Goal: Transaction & Acquisition: Purchase product/service

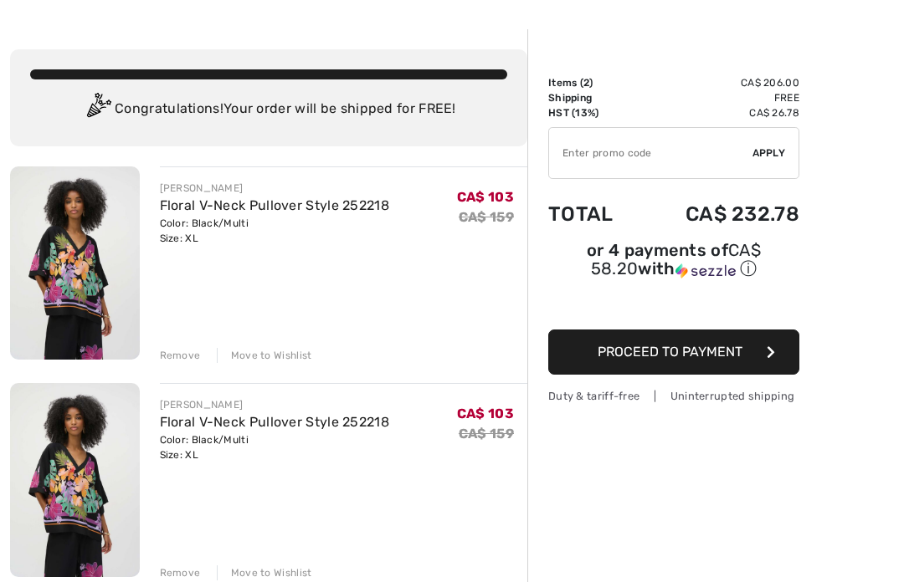
scroll to position [53, 0]
click at [191, 362] on div "Remove" at bounding box center [180, 355] width 41 height 15
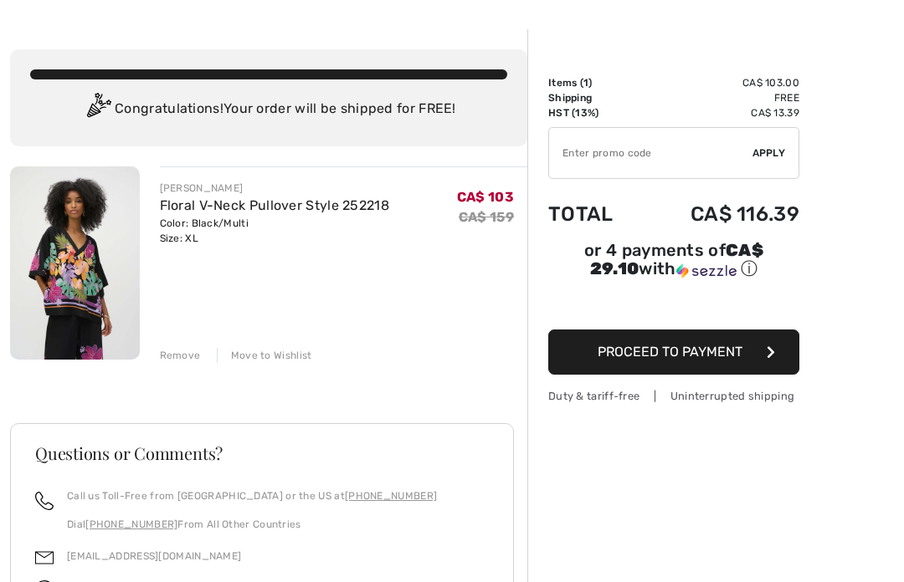
click at [618, 160] on input "TEXT" at bounding box center [650, 153] width 203 height 50
type input "EXTRA20"
click at [763, 153] on span "Apply" at bounding box center [768, 153] width 33 height 15
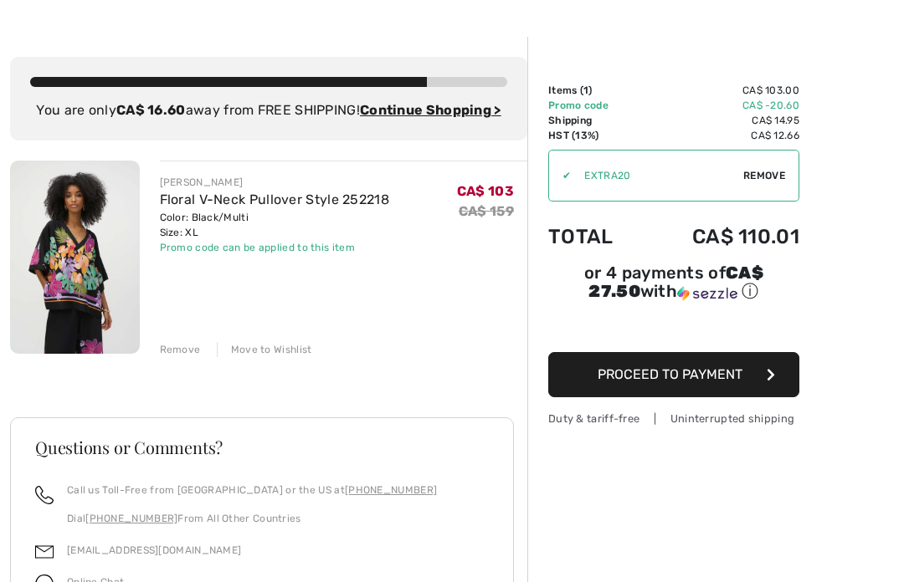
scroll to position [0, 0]
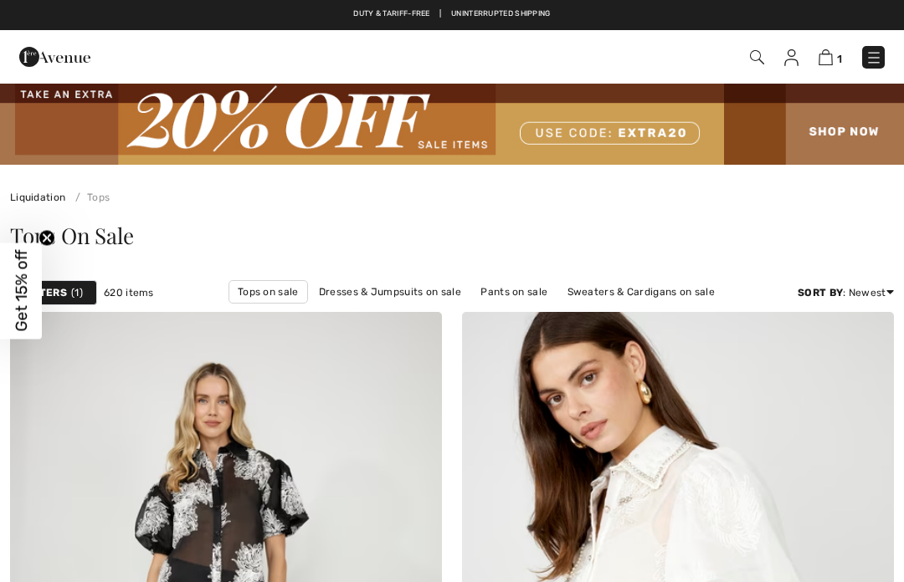
scroll to position [13221, 0]
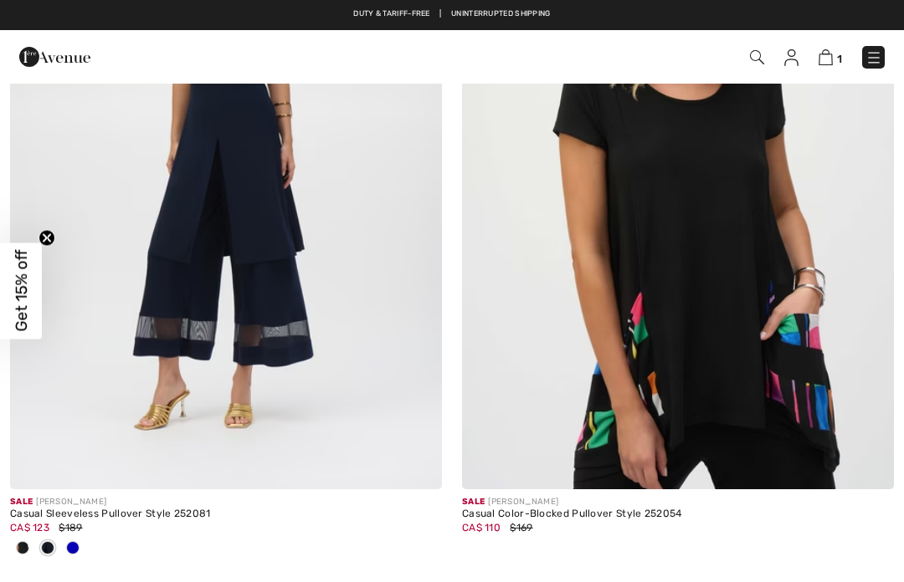
checkbox input "true"
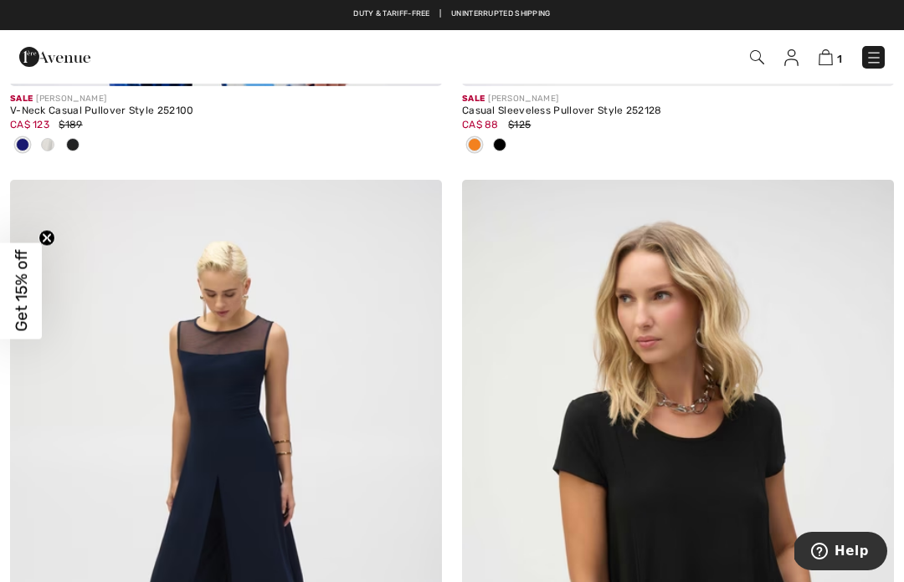
scroll to position [12874, 0]
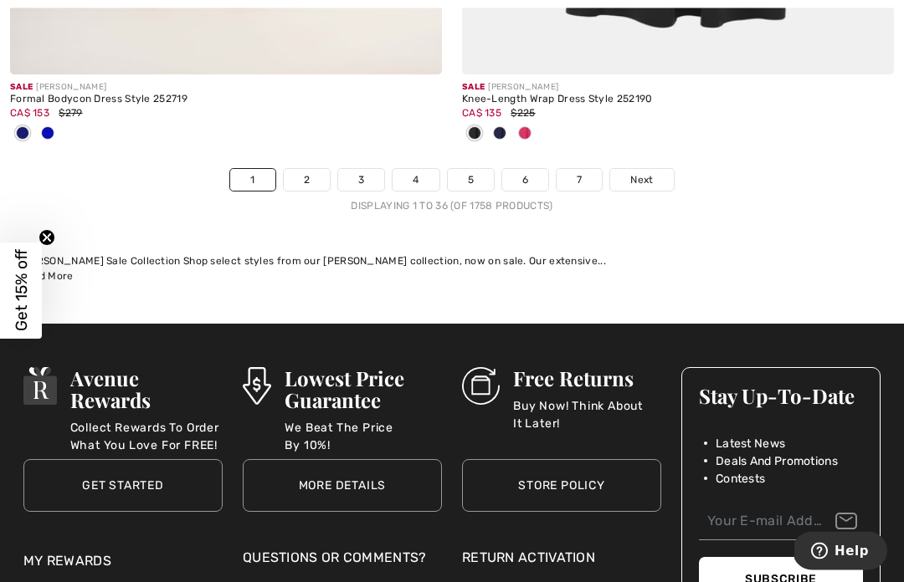
scroll to position [13495, 0]
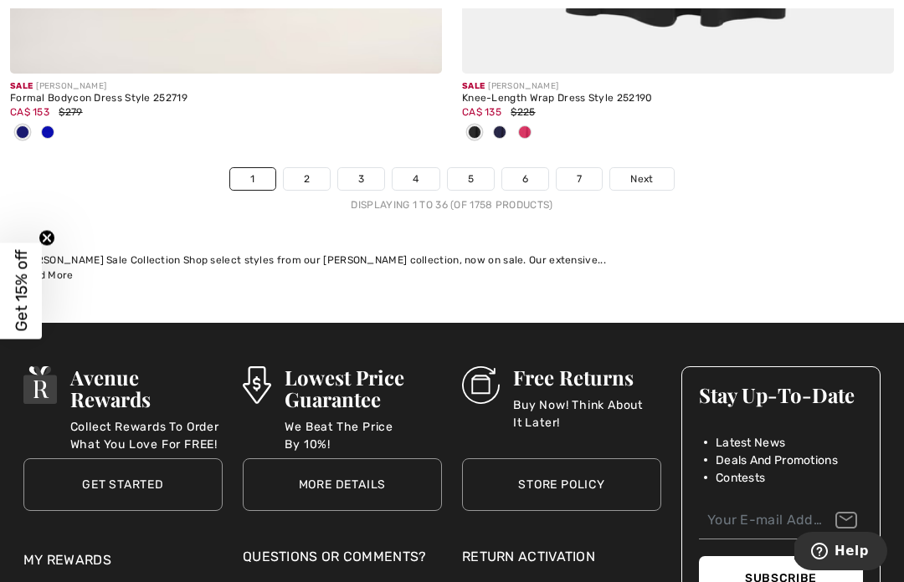
click at [365, 168] on link "3" at bounding box center [361, 179] width 46 height 22
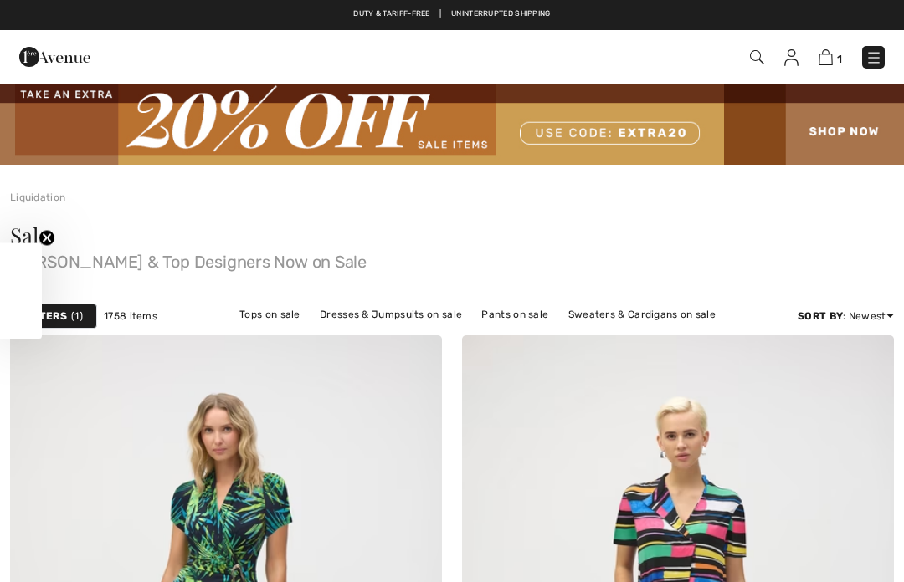
checkbox input "true"
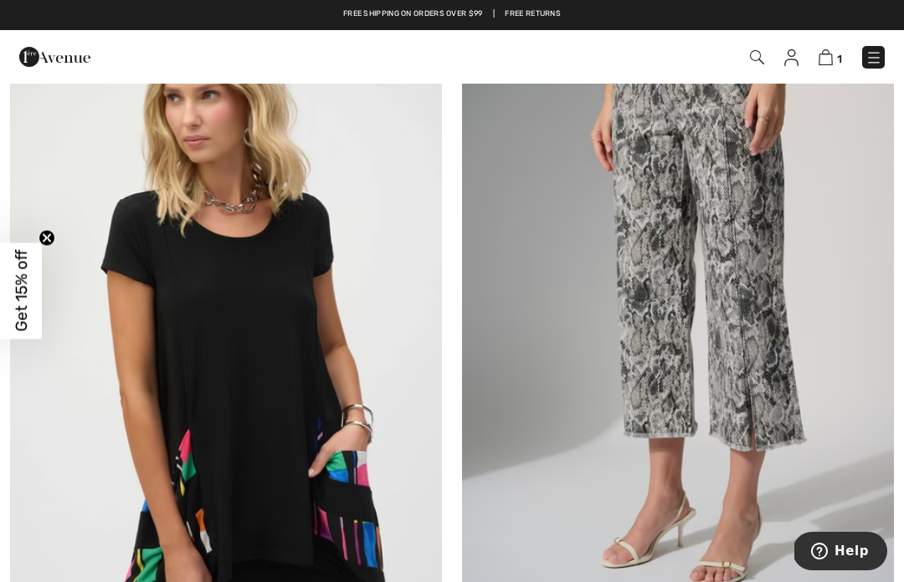
scroll to position [5663, 0]
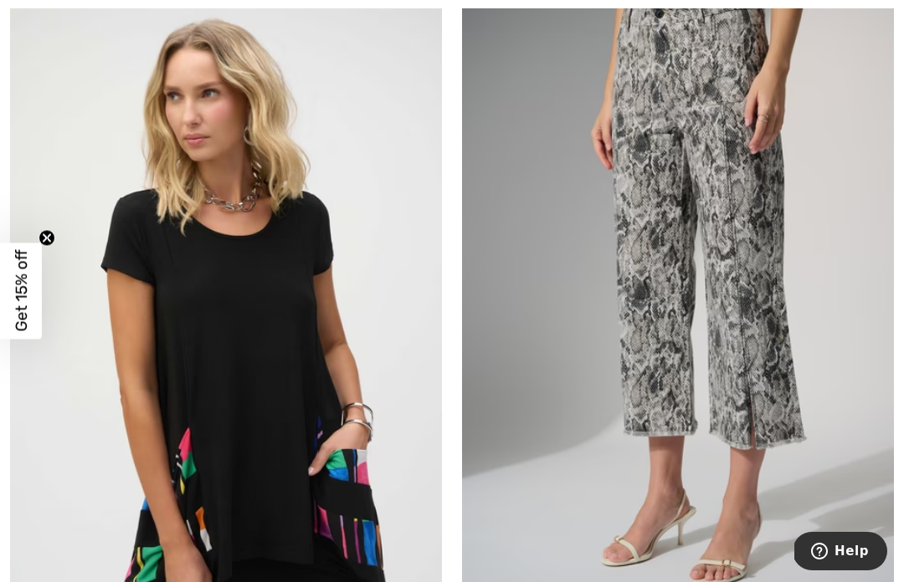
click at [132, 377] on img at bounding box center [226, 301] width 432 height 648
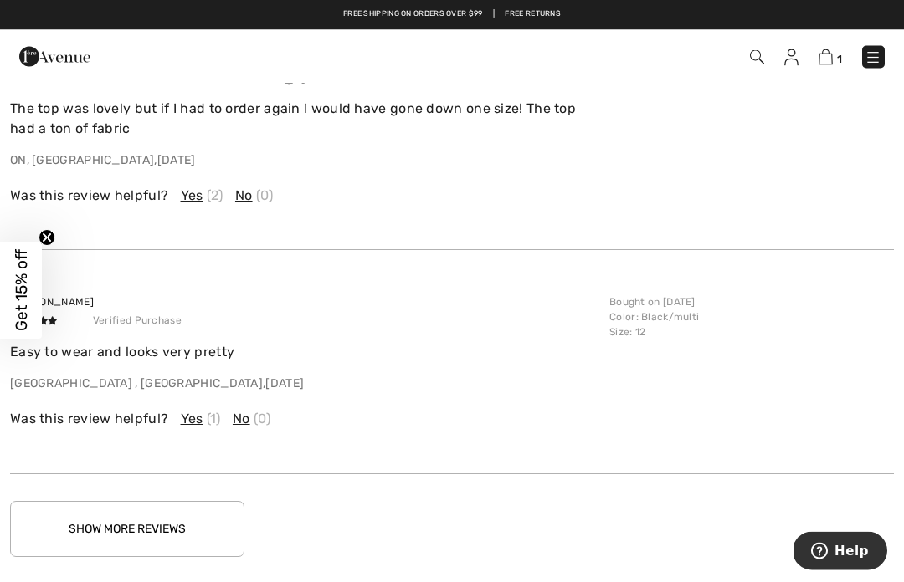
scroll to position [3080, 0]
